Goal: Book appointment/travel/reservation

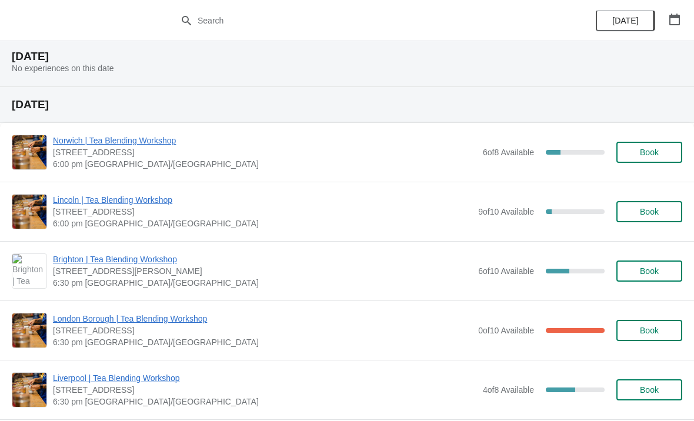
scroll to position [89, 0]
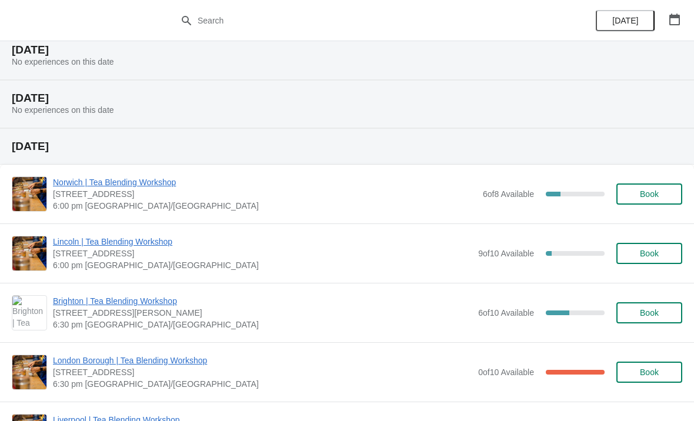
click at [670, 18] on icon "button" at bounding box center [675, 20] width 11 height 12
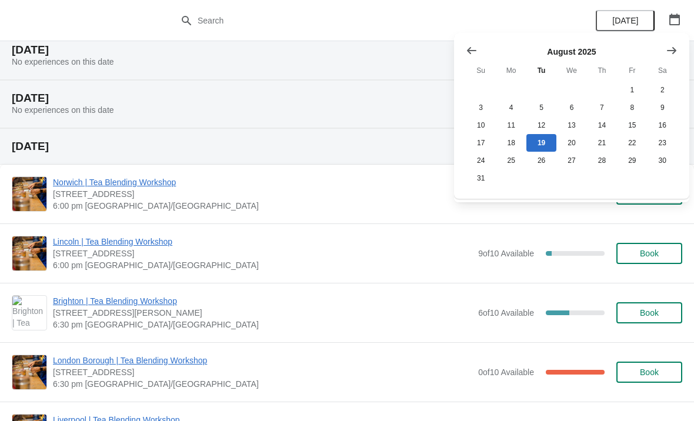
click at [670, 49] on icon "Show next month, September 2025" at bounding box center [672, 51] width 12 height 12
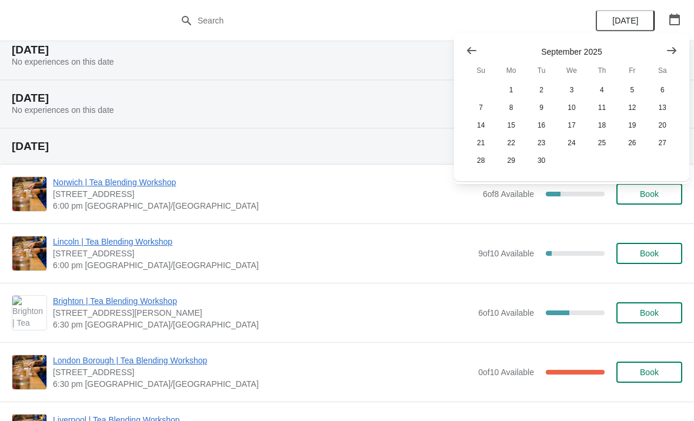
click at [674, 49] on icon "Show next month, October 2025" at bounding box center [672, 51] width 12 height 12
click at [605, 164] on button "30" at bounding box center [602, 161] width 30 height 18
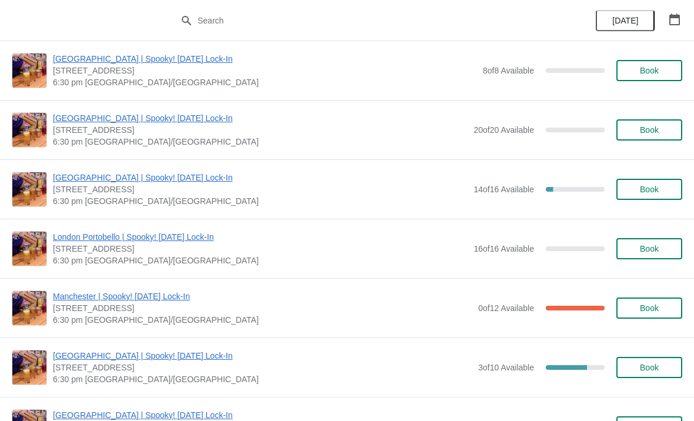
scroll to position [271, 0]
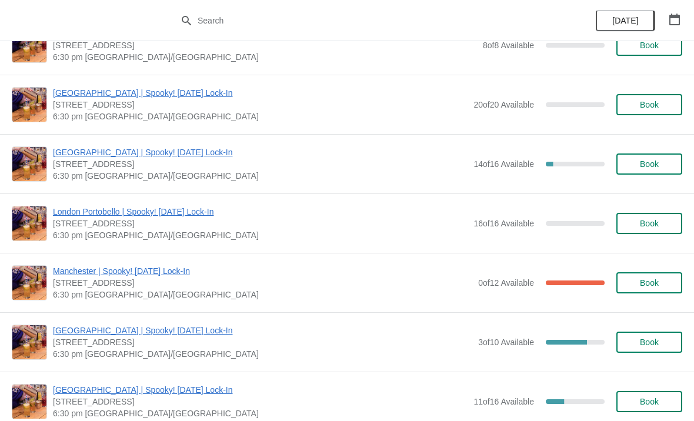
click at [199, 270] on span "Manchester | Spooky! [DATE] Lock-In" at bounding box center [263, 271] width 420 height 12
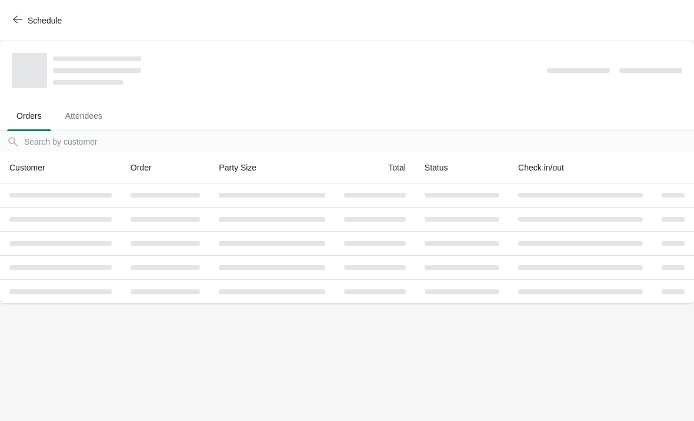
scroll to position [0, 0]
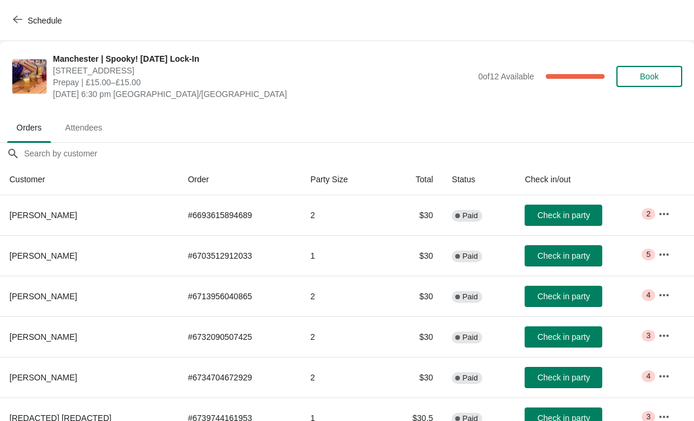
click at [664, 73] on span "Book" at bounding box center [649, 76] width 45 height 9
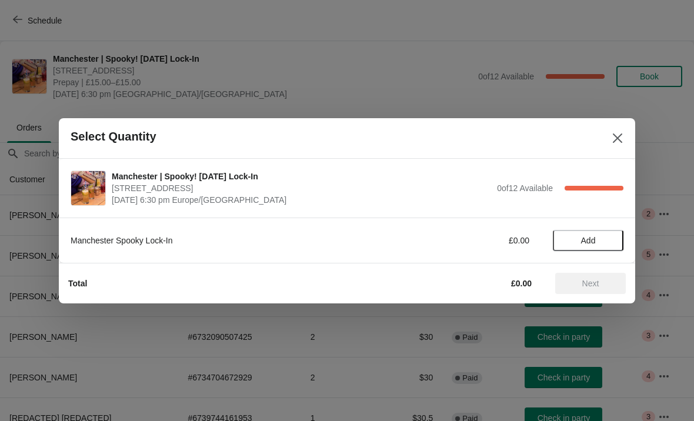
click at [612, 241] on span "Add" at bounding box center [588, 240] width 49 height 9
click at [613, 236] on icon at bounding box center [609, 240] width 12 height 12
click at [571, 241] on icon at bounding box center [568, 240] width 12 height 12
click at [608, 235] on icon at bounding box center [609, 240] width 12 height 12
click at [627, 127] on div "Select Quantity" at bounding box center [347, 138] width 577 height 41
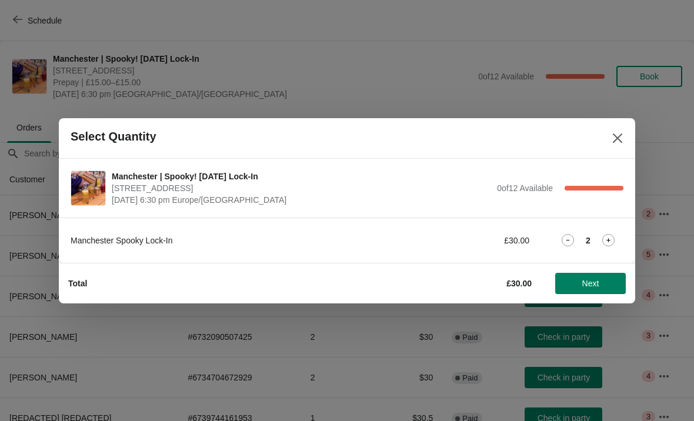
click at [611, 145] on button "Close" at bounding box center [617, 138] width 21 height 21
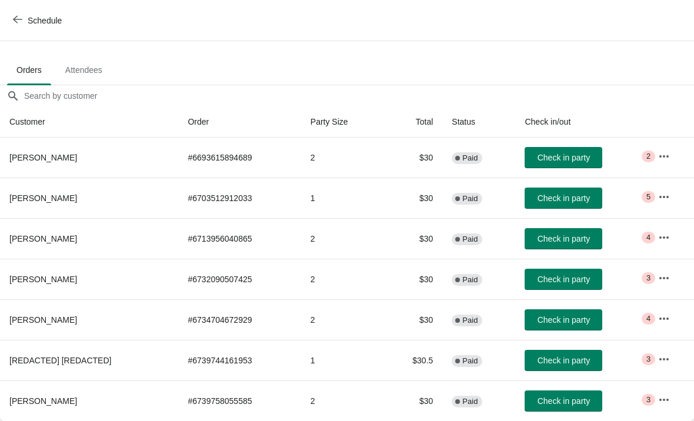
scroll to position [58, 0]
click at [26, 19] on span "Schedule" at bounding box center [38, 20] width 46 height 11
